Goal: Complete application form

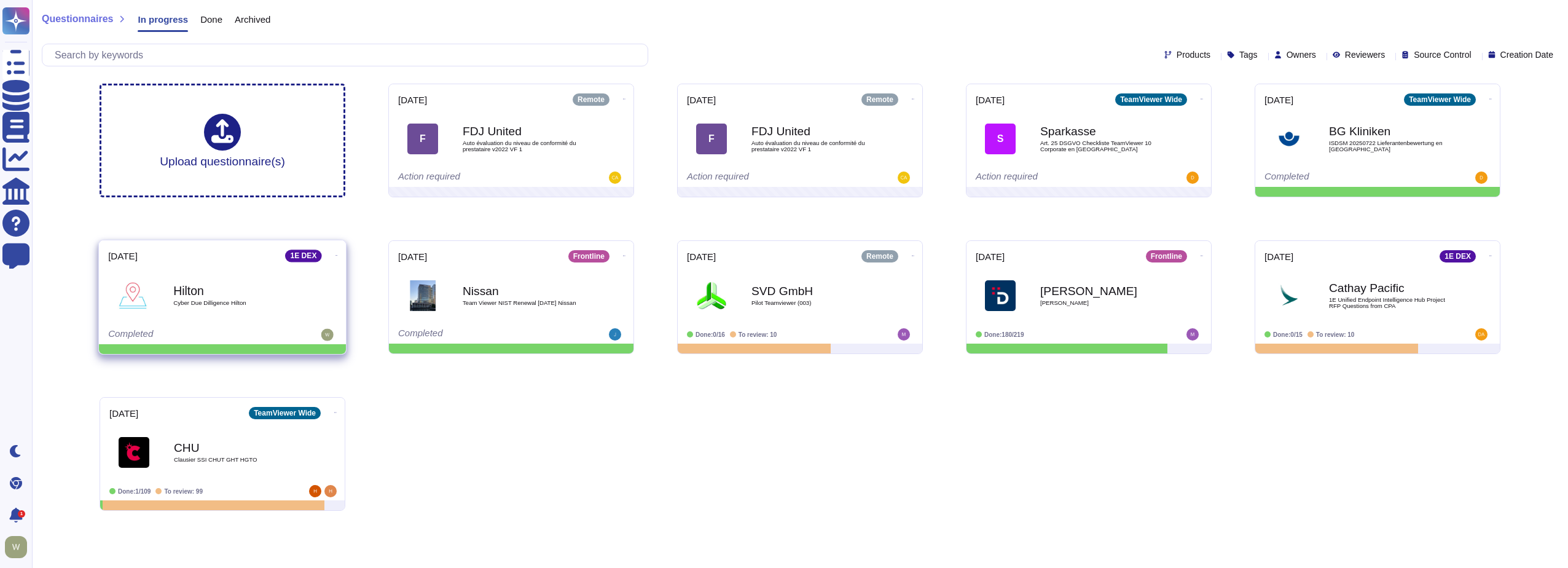
click at [254, 306] on span "Cyber Due Dilligence Hilton" at bounding box center [235, 303] width 124 height 6
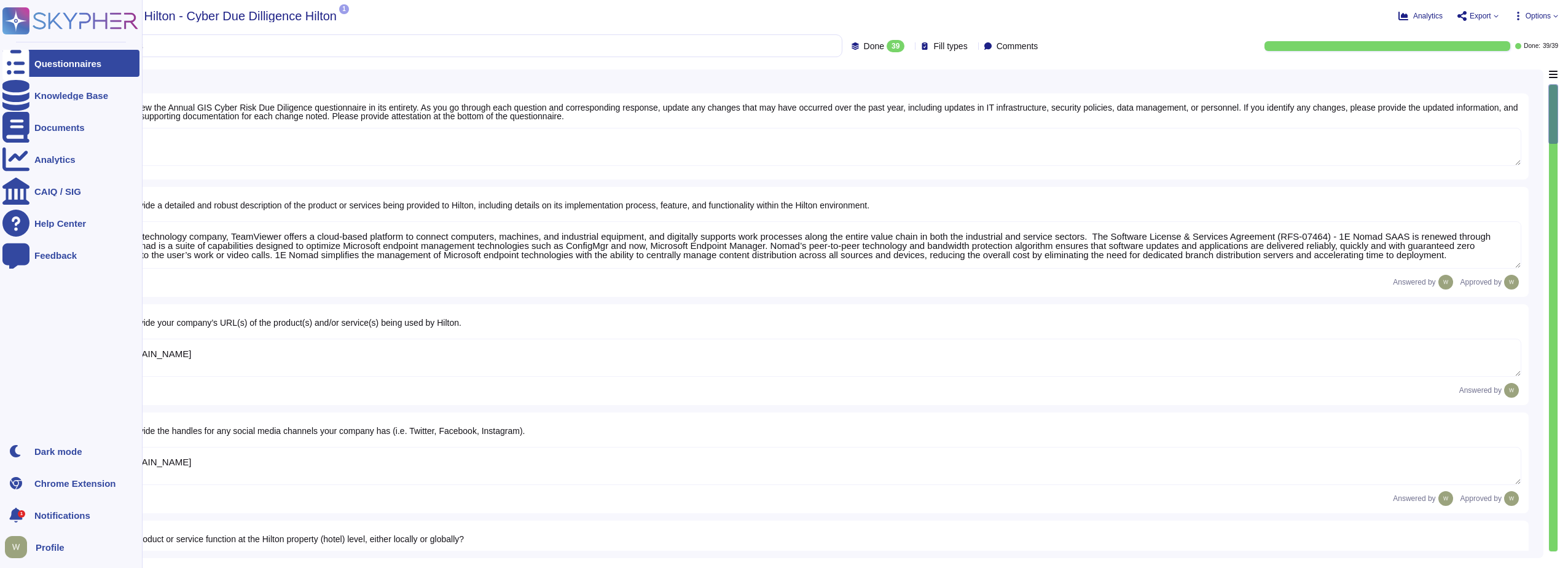
type textarea "As a global technology company, TeamViewer offers a cloud-based platform to con…"
type textarea "[URL][DOMAIN_NAME]"
type textarea "The product is deployed globally at [GEOGRAPHIC_DATA] Corporate and over 100 Pr…"
type textarea "The Security organization at TeamViewer is comprised of 40+ FTEs led by the Chi…"
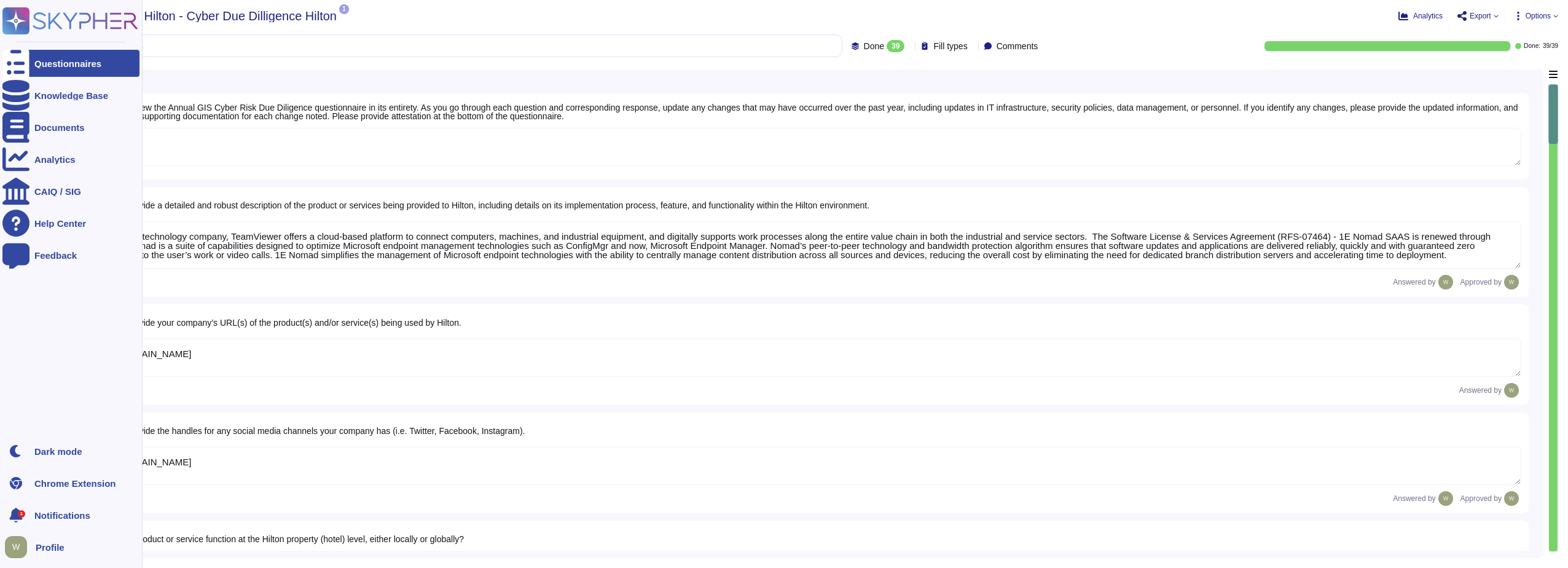
type textarea "At TeamViewer, we prioritize security training for our employees, conducting it…"
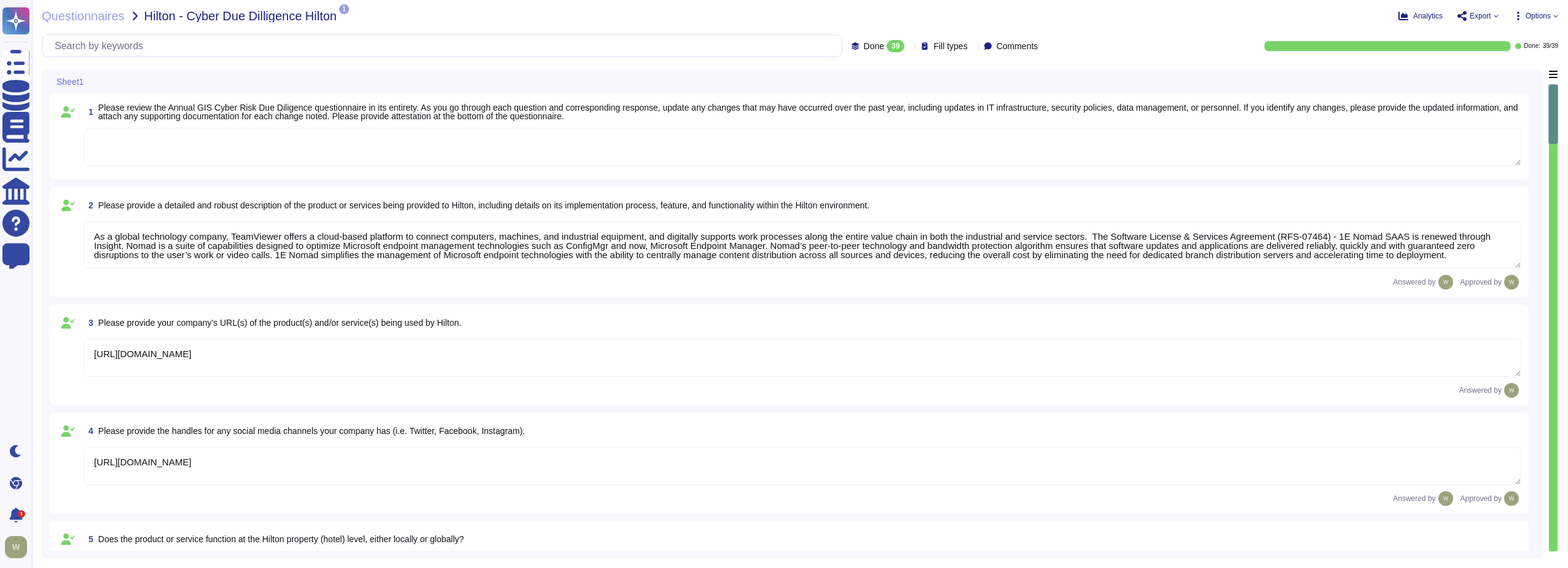
click at [909, 47] on icon at bounding box center [909, 47] width 0 height 0
